Goal: Transaction & Acquisition: Obtain resource

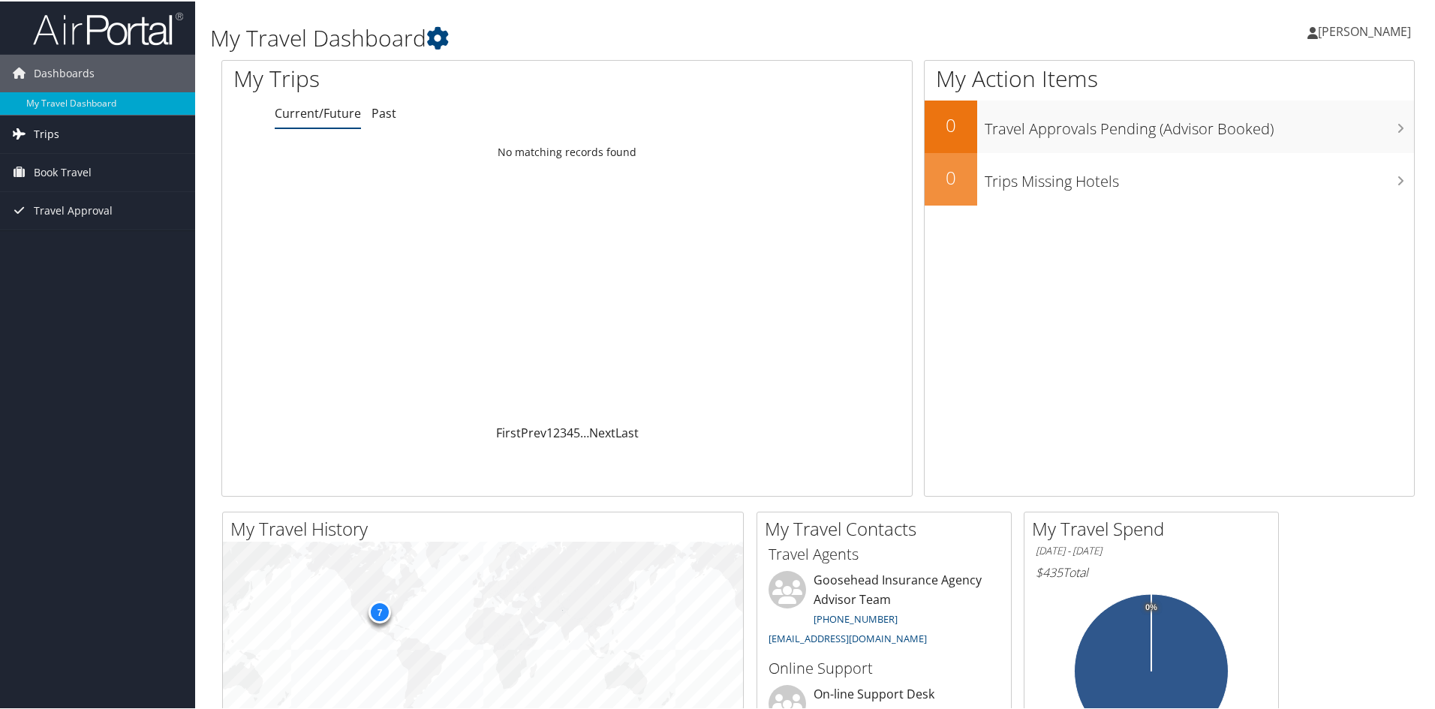
click at [39, 136] on span "Trips" at bounding box center [47, 133] width 26 height 38
click at [28, 187] on link "Past Trips" at bounding box center [97, 185] width 195 height 23
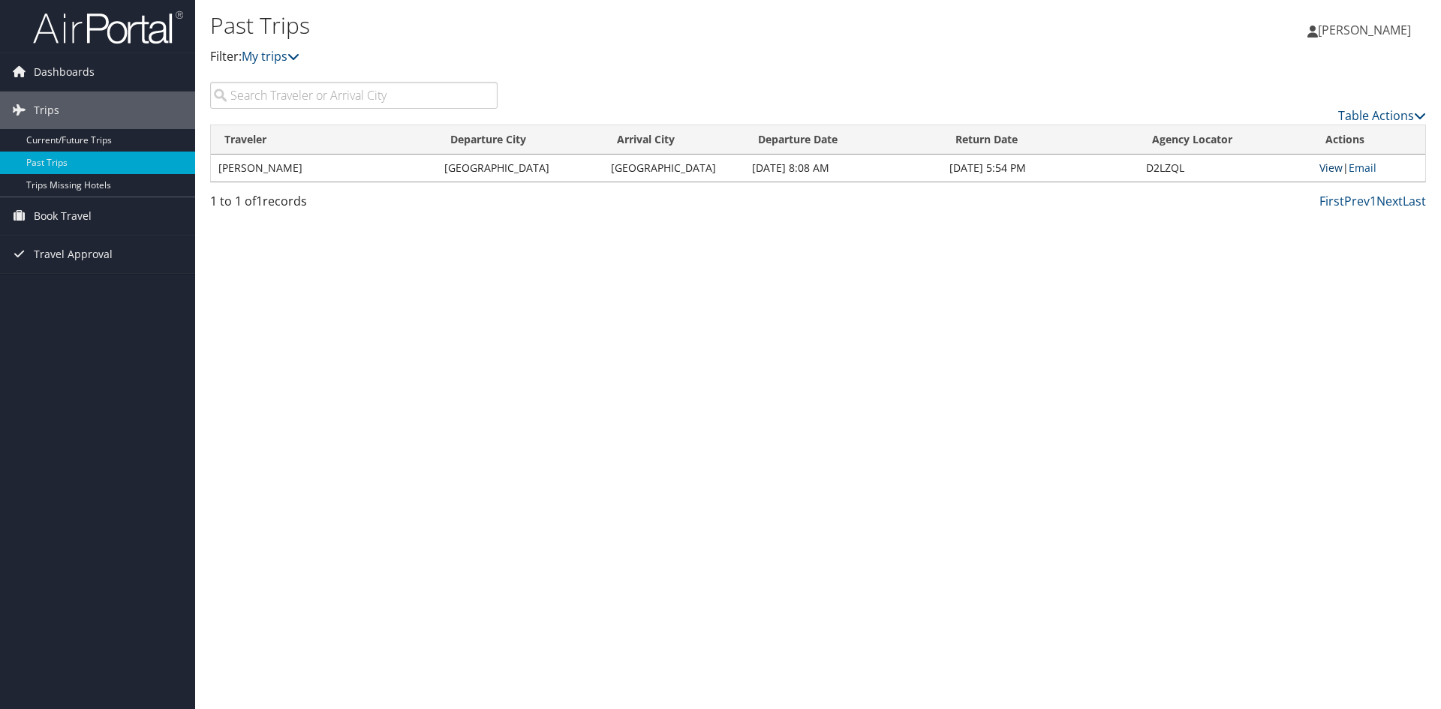
click at [1330, 166] on link "View" at bounding box center [1330, 168] width 23 height 14
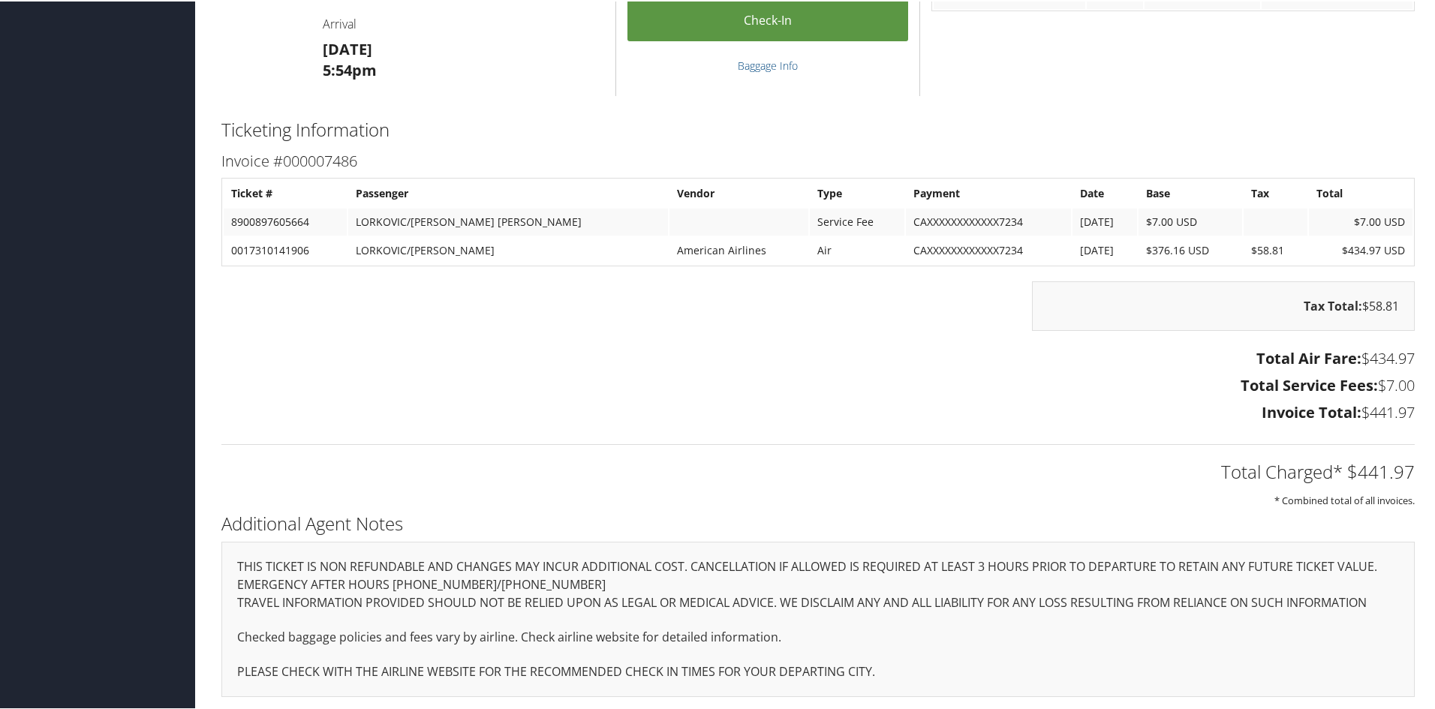
scroll to position [1138, 0]
click at [669, 243] on td "American Airlines" at bounding box center [738, 247] width 138 height 27
click at [969, 241] on td "CAXXXXXXXXXXXX7234" at bounding box center [988, 247] width 165 height 27
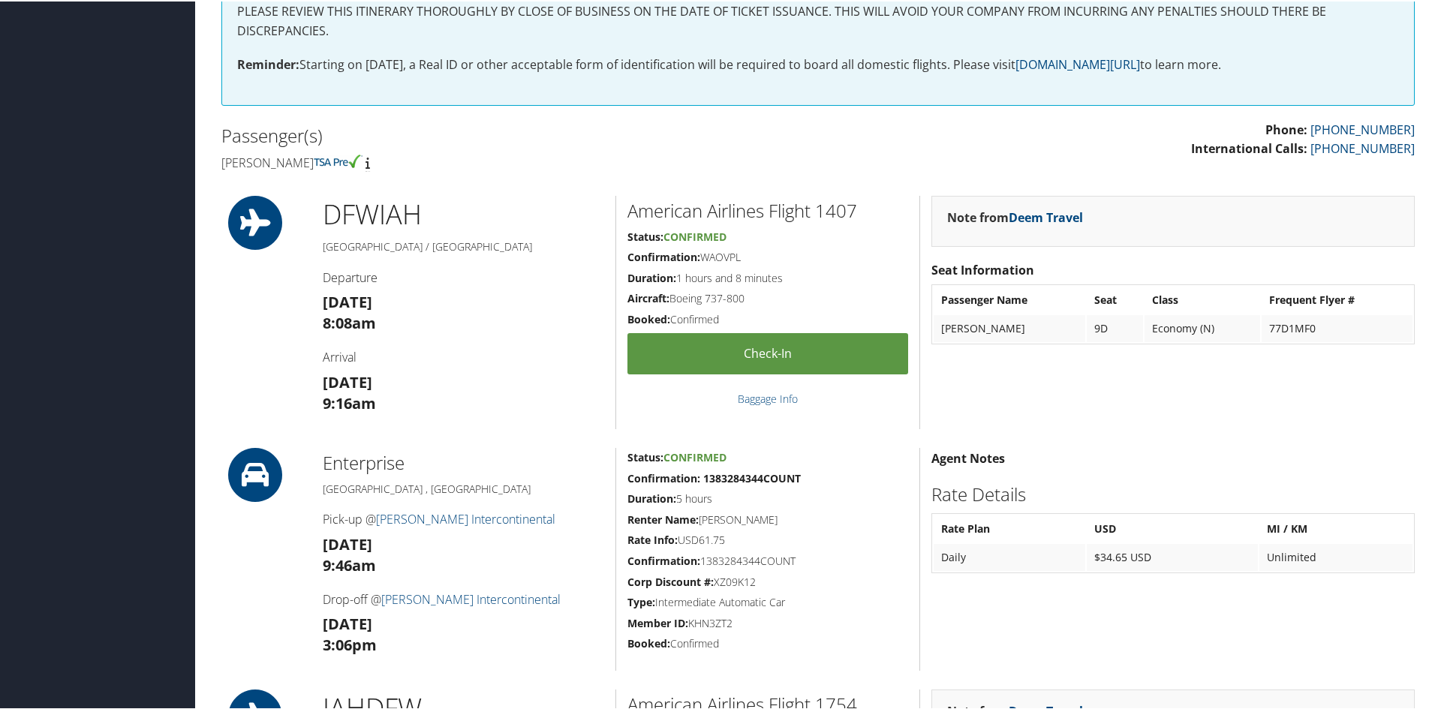
scroll to position [75, 0]
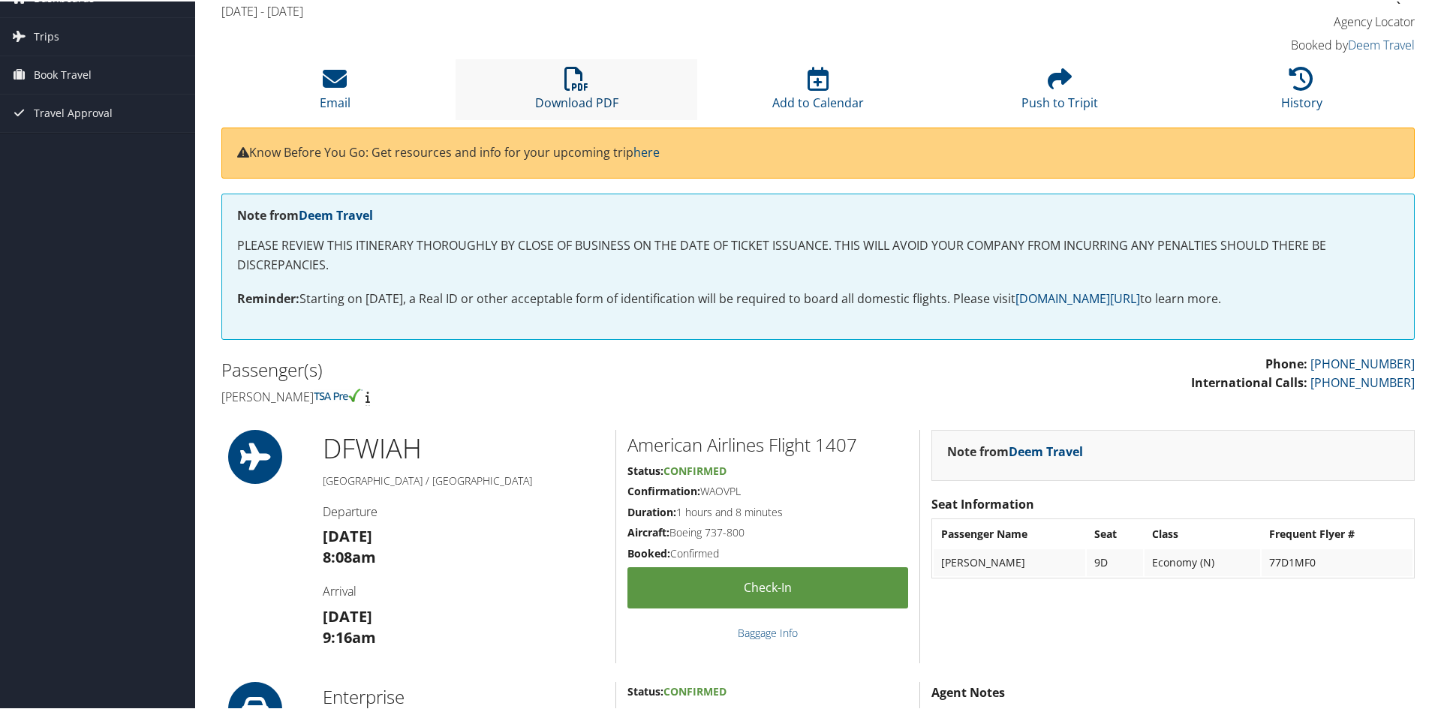
click at [570, 97] on link "Download PDF" at bounding box center [576, 92] width 83 height 36
